Goal: Task Accomplishment & Management: Manage account settings

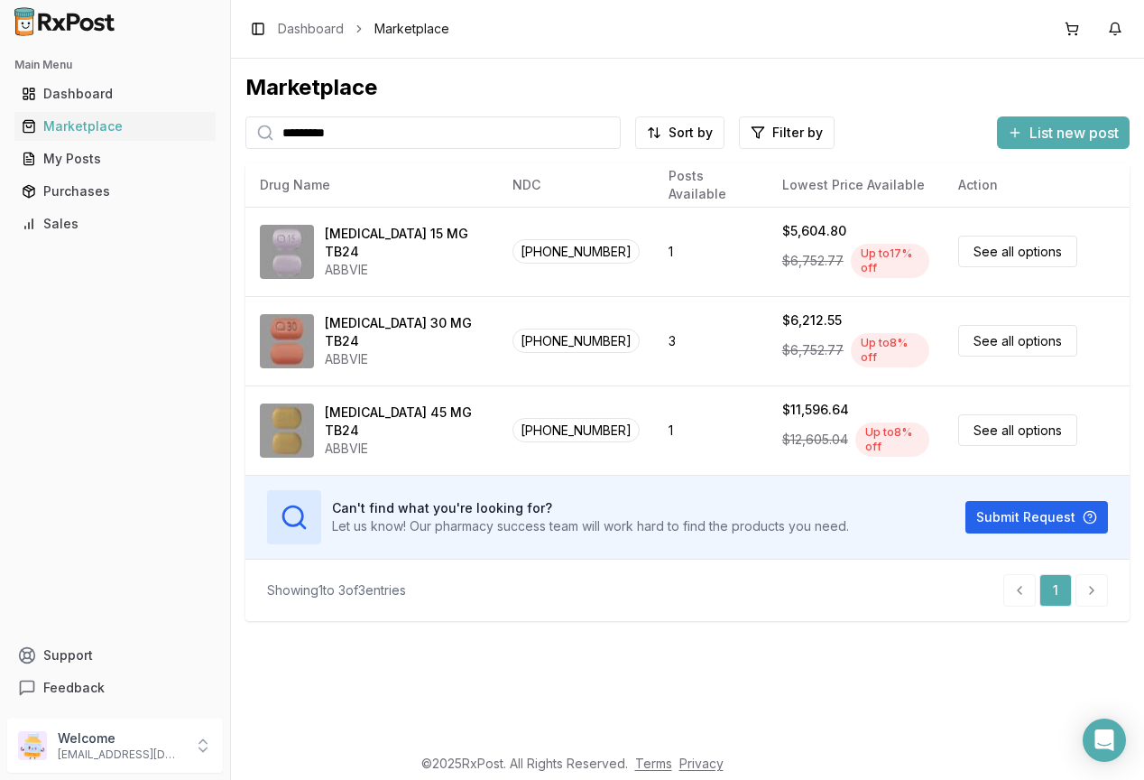
click at [120, 292] on div "Main Menu Dashboard Marketplace My Posts Purchases Sales Support Feedback" at bounding box center [115, 377] width 230 height 668
click at [64, 154] on div "My Posts" at bounding box center [115, 159] width 187 height 18
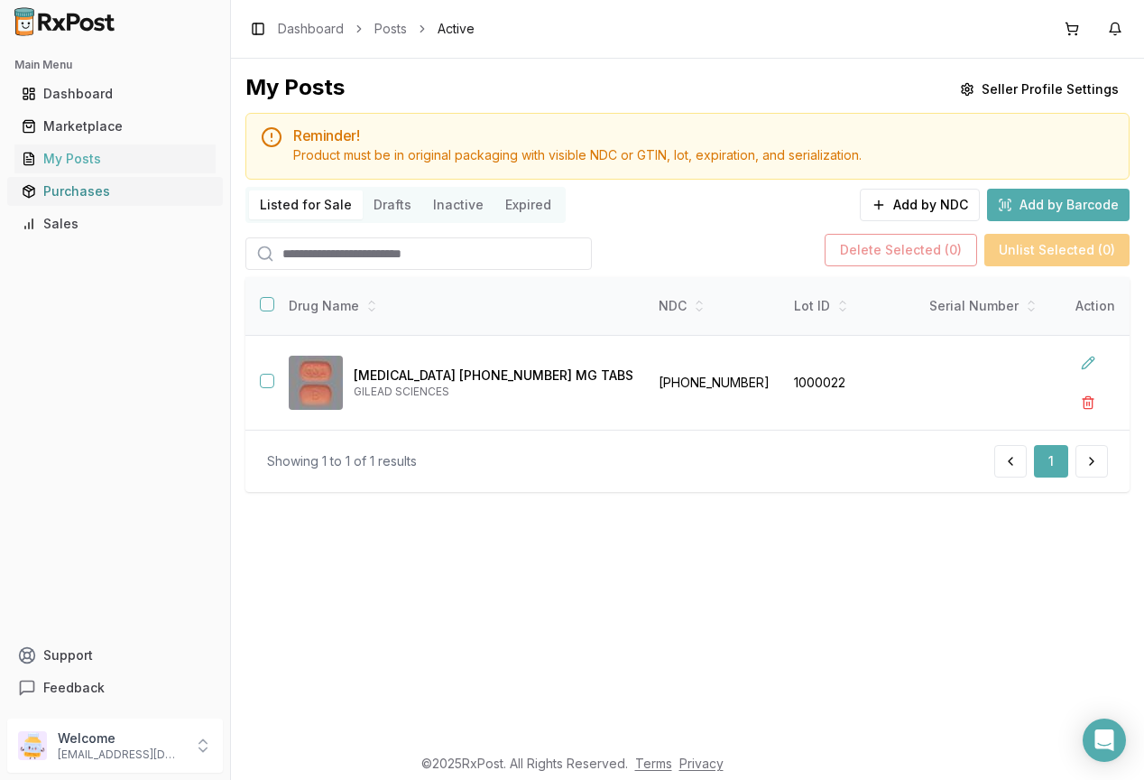
click at [88, 183] on div "Purchases" at bounding box center [115, 191] width 187 height 18
